Goal: Transaction & Acquisition: Purchase product/service

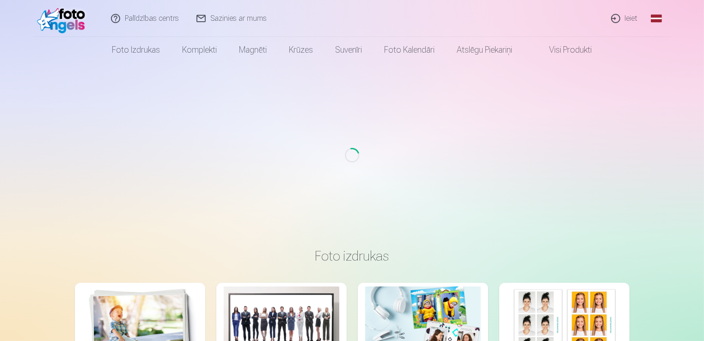
click at [633, 20] on link "Ieiet" at bounding box center [625, 18] width 44 height 37
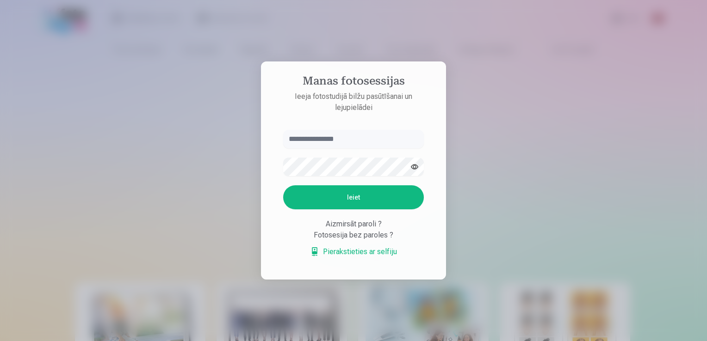
click at [407, 140] on input "text" at bounding box center [353, 139] width 141 height 19
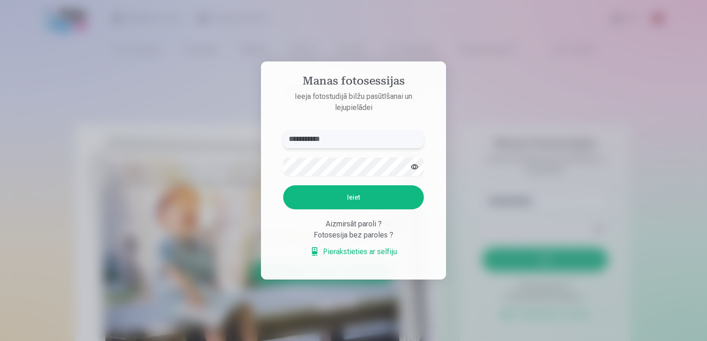
type input "**********"
click at [374, 204] on button "Ieiet" at bounding box center [353, 197] width 141 height 24
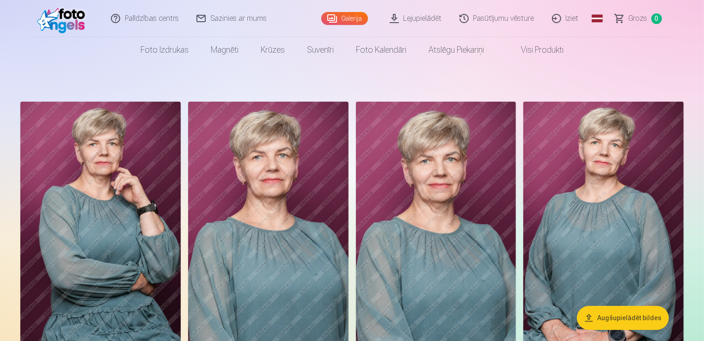
click at [341, 17] on link "Galerija" at bounding box center [344, 18] width 47 height 13
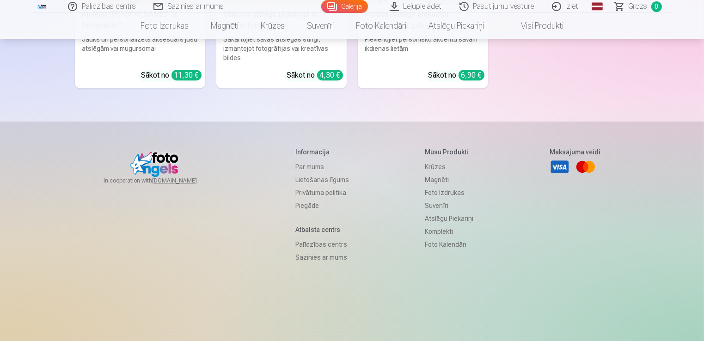
scroll to position [2881, 0]
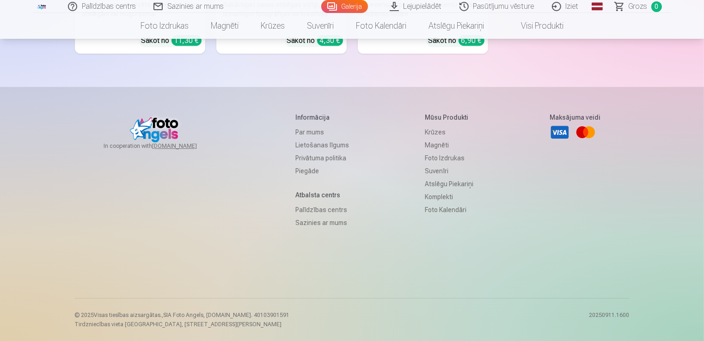
click at [442, 198] on link "Komplekti" at bounding box center [449, 197] width 49 height 13
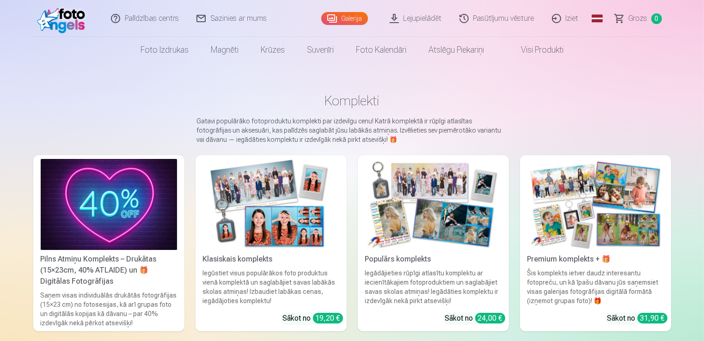
click at [505, 15] on link "Pasūtījumu vēsture" at bounding box center [497, 18] width 93 height 37
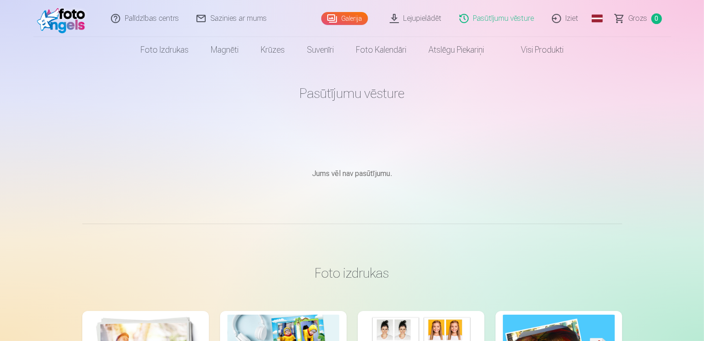
click at [637, 19] on span "Grozs" at bounding box center [638, 18] width 19 height 11
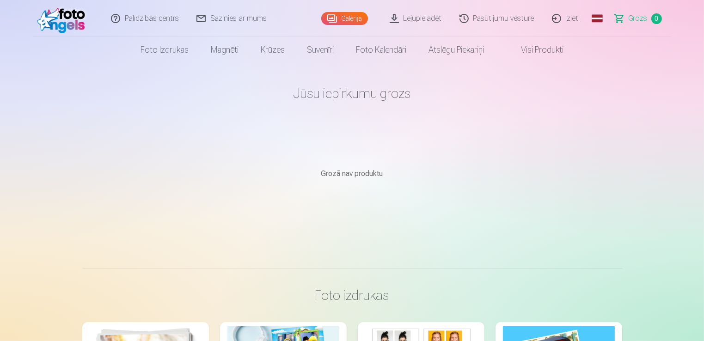
click at [543, 48] on link "Visi produkti" at bounding box center [535, 50] width 80 height 26
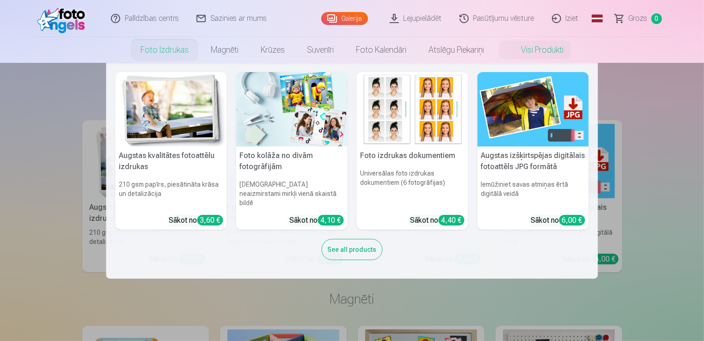
click at [360, 247] on div "See all products" at bounding box center [352, 249] width 61 height 21
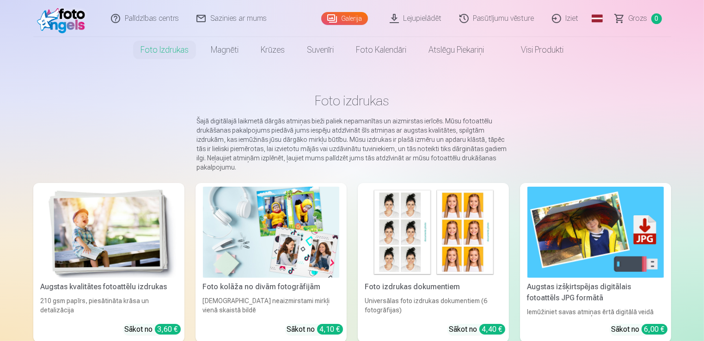
click at [640, 110] on main "Foto izdrukas Šajā digitālajā laikmetā dārgās atmiņas bieži paliek nepamanītas …" at bounding box center [352, 219] width 638 height 313
click at [33, 97] on main "Foto izdrukas Šajā digitālajā laikmetā dārgās atmiņas bieži paliek nepamanītas …" at bounding box center [352, 219] width 638 height 313
click at [77, 114] on main "Foto izdrukas Šajā digitālajā laikmetā dārgās atmiņas bieži paliek nepamanītas …" at bounding box center [352, 219] width 638 height 313
click at [62, 24] on img at bounding box center [63, 19] width 53 height 30
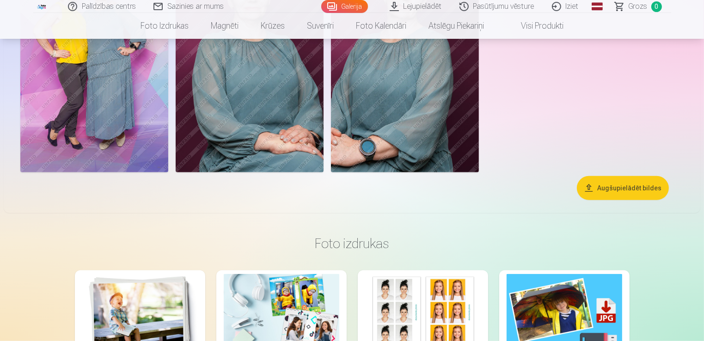
scroll to position [833, 0]
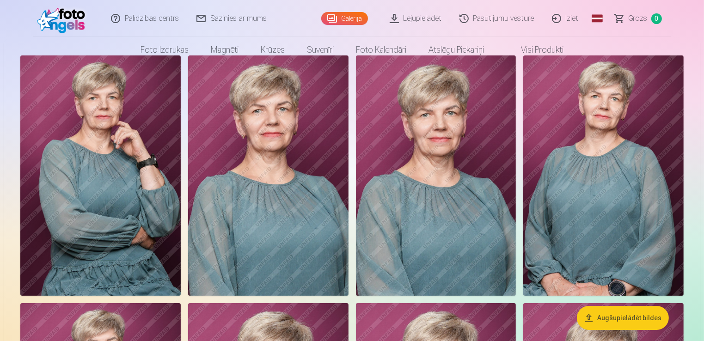
scroll to position [0, 0]
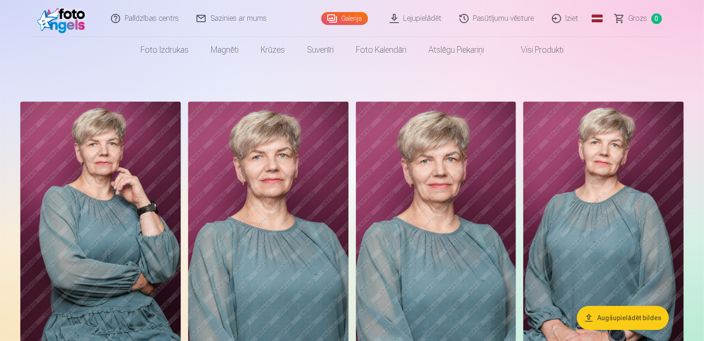
click at [428, 18] on link "Lejupielādēt" at bounding box center [417, 18] width 70 height 37
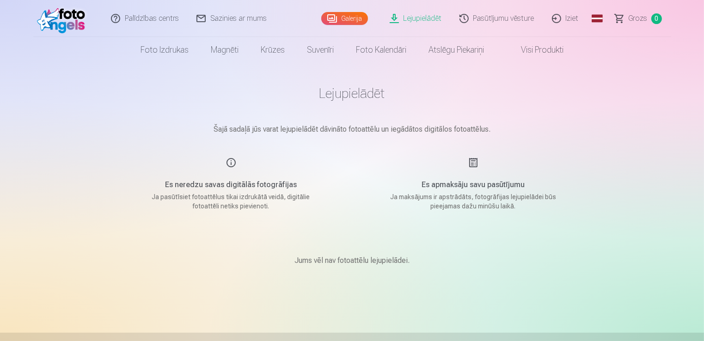
click at [419, 21] on link "Lejupielādēt" at bounding box center [417, 18] width 70 height 37
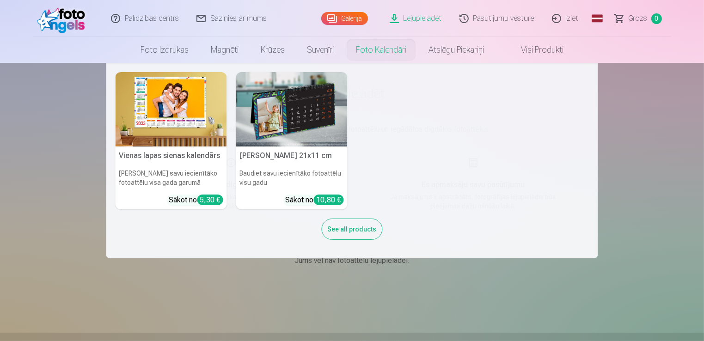
click at [67, 175] on nav "Vienas lapas sienas [PERSON_NAME] savu iecienītāko fotoattēlu visa gada garumā …" at bounding box center [352, 161] width 704 height 196
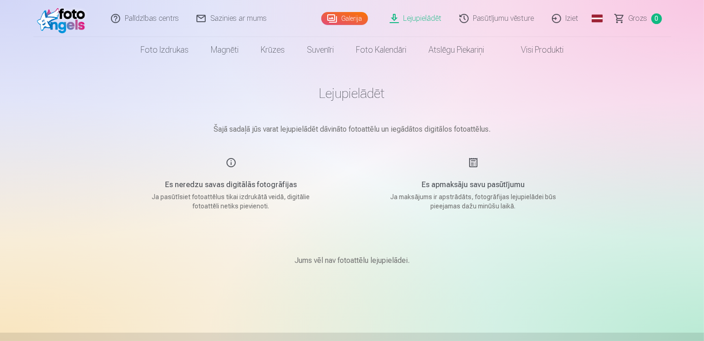
click at [76, 30] on img at bounding box center [63, 19] width 53 height 30
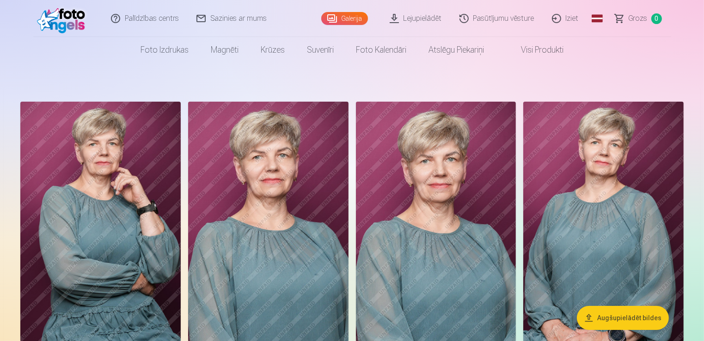
click at [703, 60] on nav "Foto izdrukas Augstas kvalitātes fotoattēlu izdrukas 210 gsm papīrs, piesātināt…" at bounding box center [352, 50] width 704 height 26
click at [559, 18] on link "Iziet" at bounding box center [566, 18] width 44 height 37
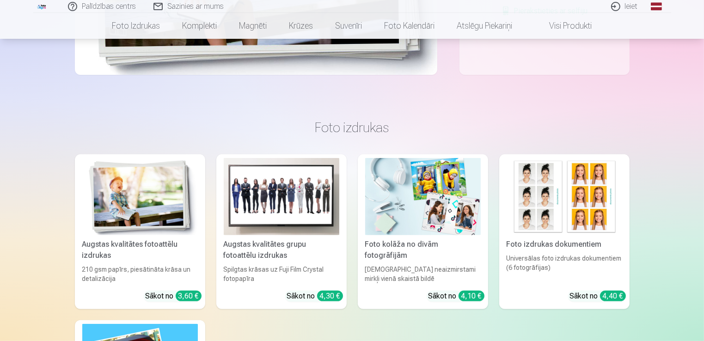
scroll to position [324, 0]
